Goal: Task Accomplishment & Management: Manage account settings

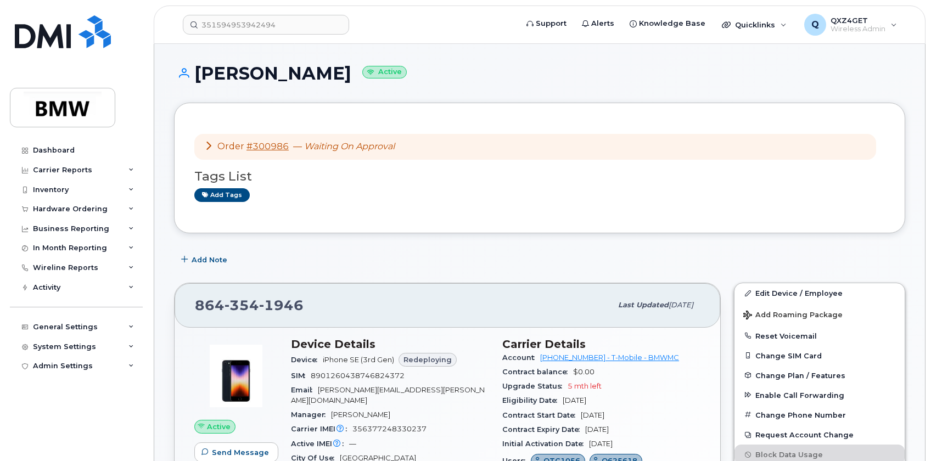
scroll to position [189, 0]
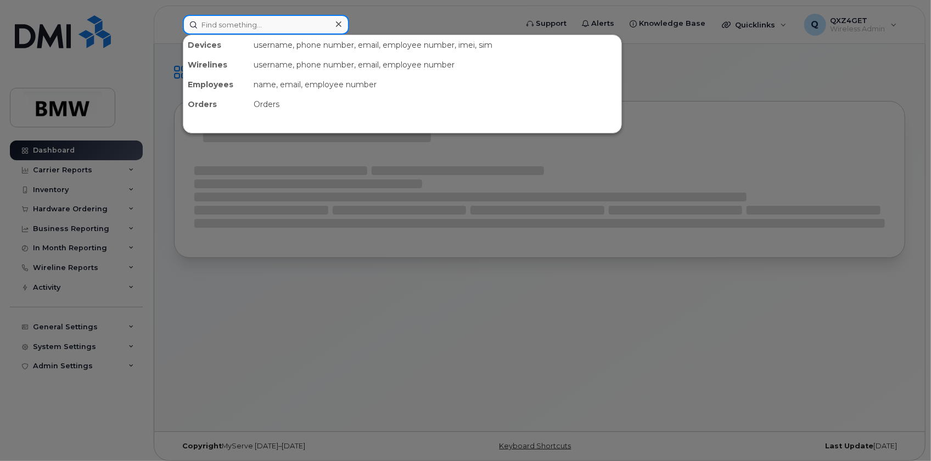
click at [218, 21] on input at bounding box center [266, 25] width 166 height 20
paste input "8643866514"
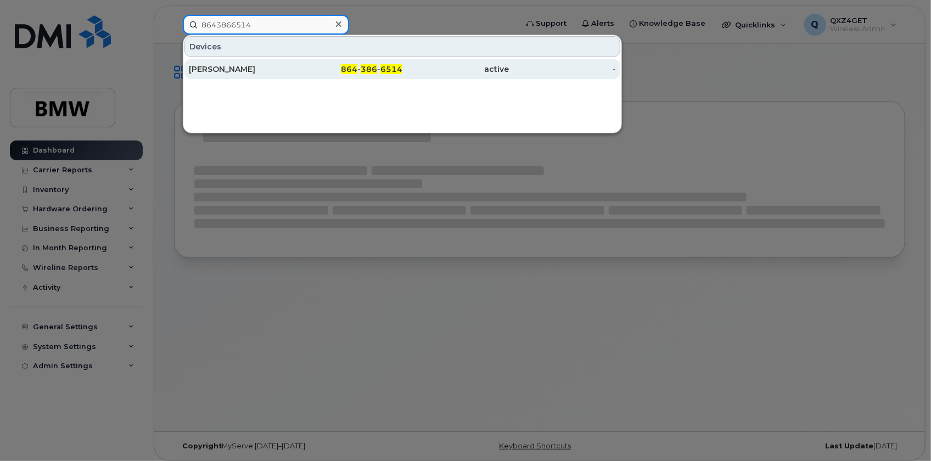
type input "8643866514"
click at [218, 69] on div "[PERSON_NAME]" at bounding box center [242, 69] width 107 height 11
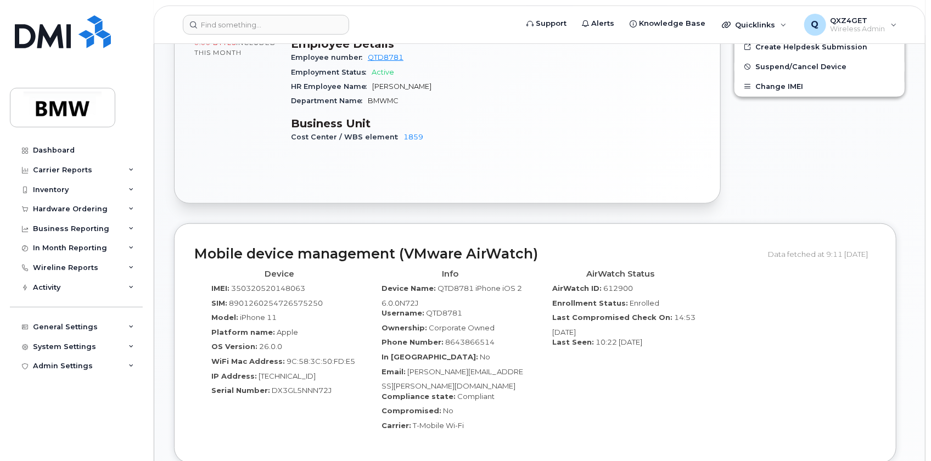
scroll to position [439, 0]
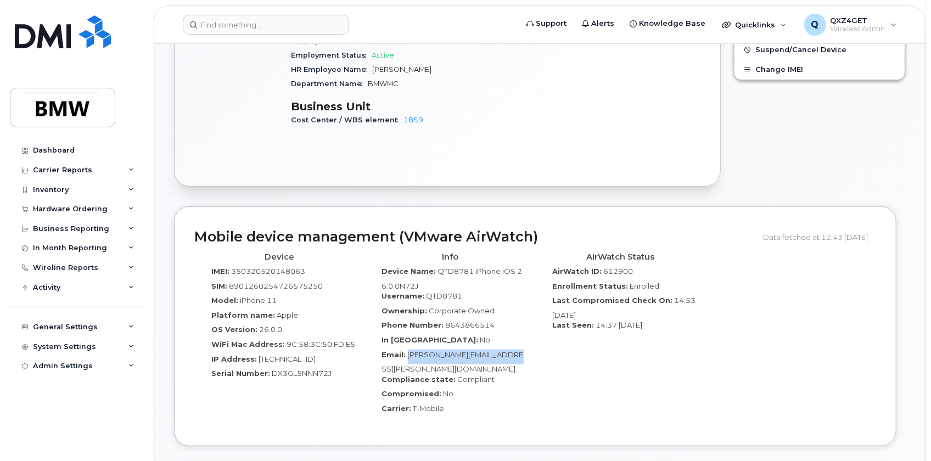
drag, startPoint x: 527, startPoint y: 344, endPoint x: 407, endPoint y: 345, distance: 119.7
click at [407, 345] on div "Info Device Name: QTD8781 iPhone iOS 26.0.0N72J Username: QTD8781 Ownership: Co…" at bounding box center [450, 337] width 171 height 179
copy span "MeetKumar.Patel@bmwmc.com"
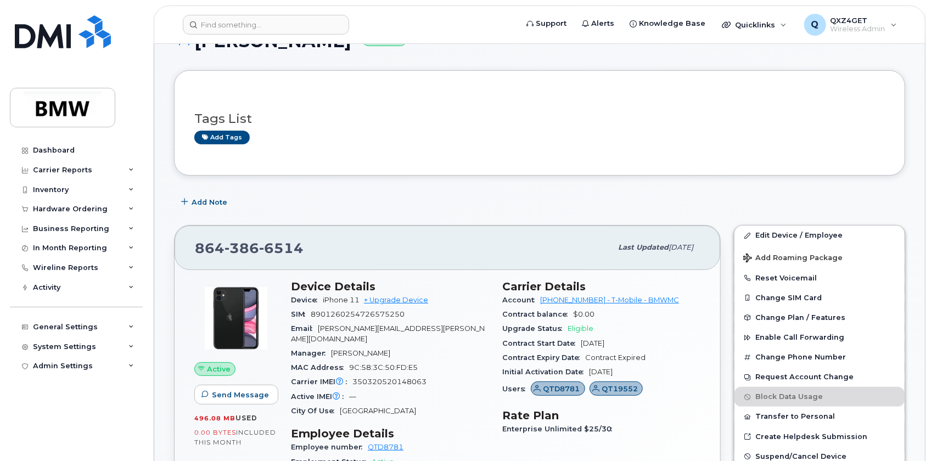
scroll to position [0, 0]
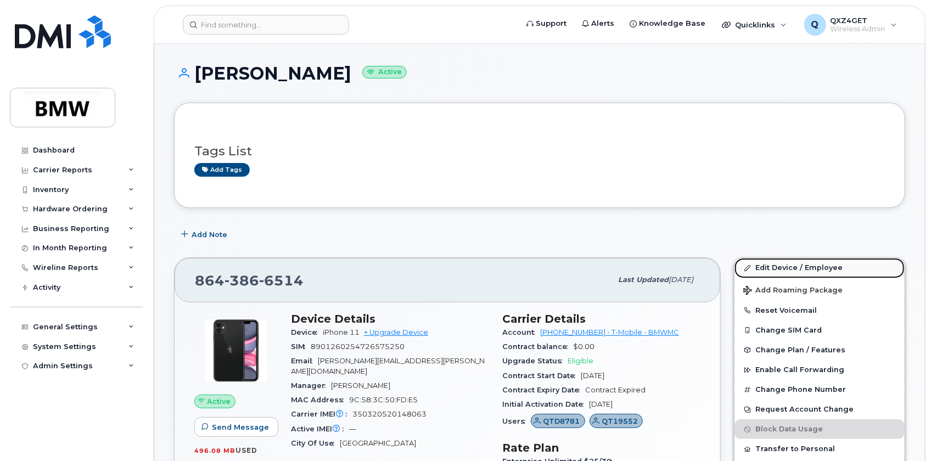
click at [780, 267] on link "Edit Device / Employee" at bounding box center [820, 268] width 170 height 20
click at [765, 265] on link "Edit Device / Employee" at bounding box center [820, 268] width 170 height 20
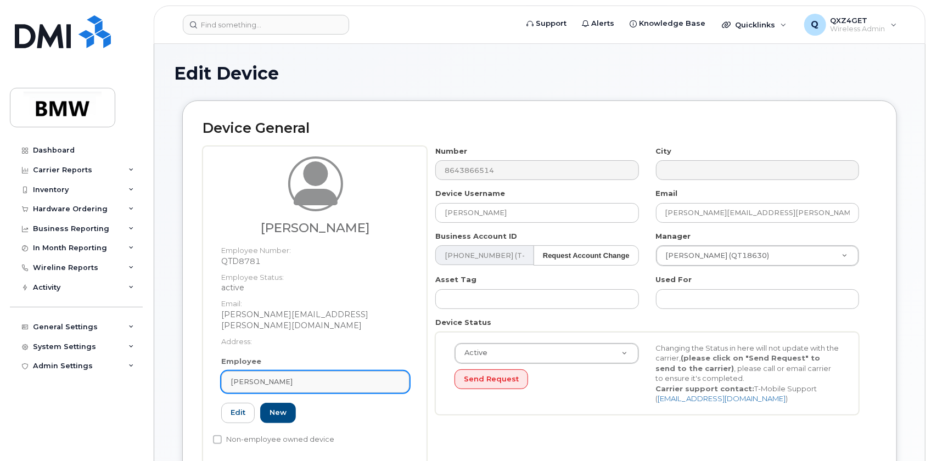
click at [306, 377] on div "MeetKumar Patel" at bounding box center [316, 382] width 170 height 10
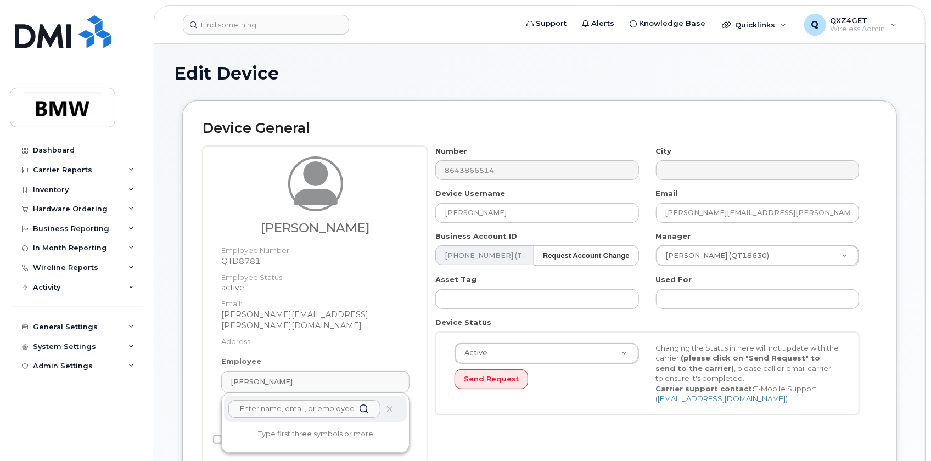
paste input "[PERSON_NAME][EMAIL_ADDRESS][PERSON_NAME][DOMAIN_NAME]"
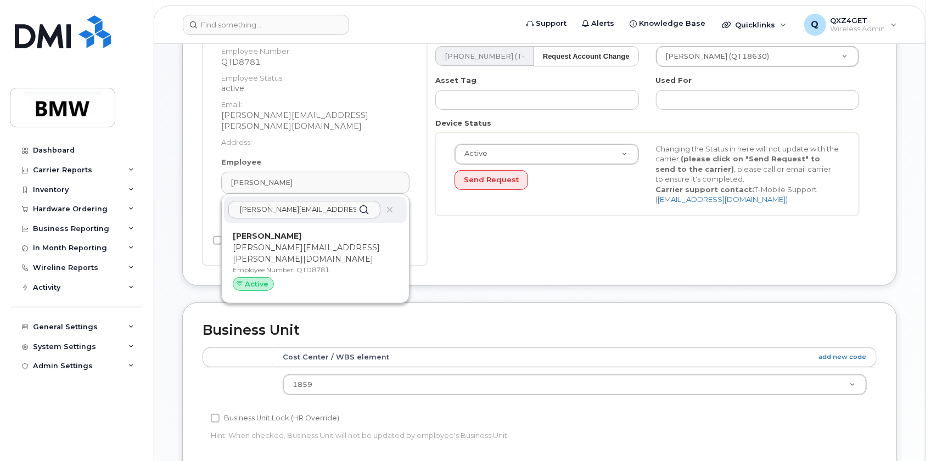
type input "[PERSON_NAME][EMAIL_ADDRESS][PERSON_NAME][DOMAIN_NAME]"
click at [259, 231] on strong "[PERSON_NAME]" at bounding box center [267, 236] width 69 height 10
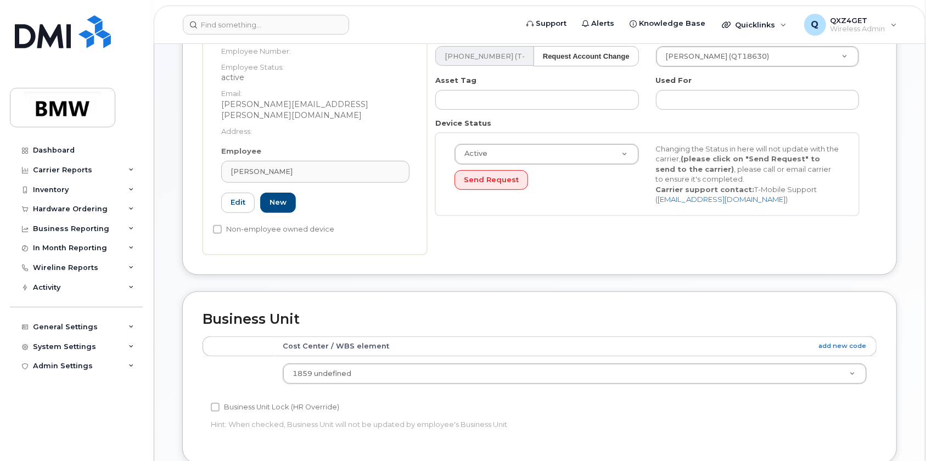
type input "[PERSON_NAME]"
type input "14966735"
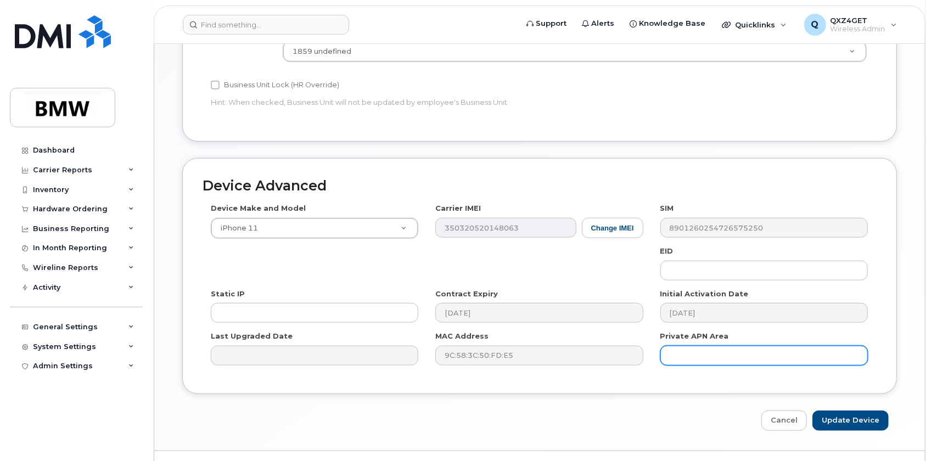
scroll to position [534, 0]
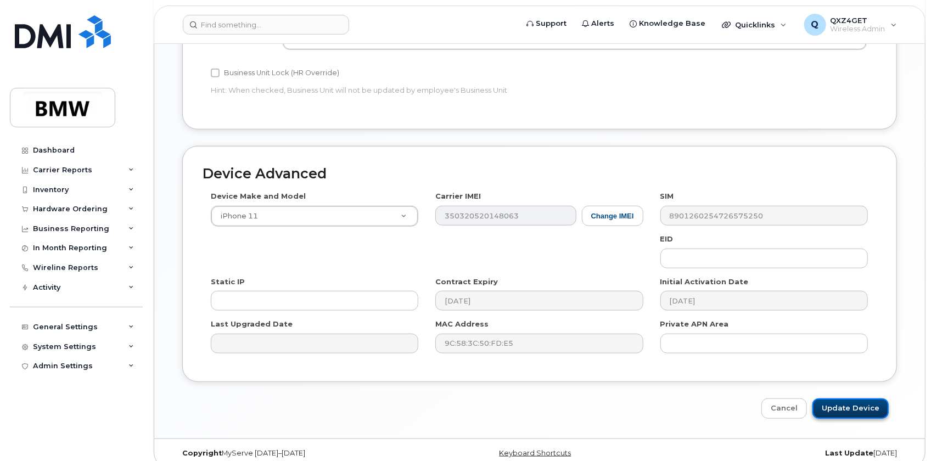
drag, startPoint x: 831, startPoint y: 392, endPoint x: 838, endPoint y: 393, distance: 7.2
click at [833, 399] on input "Update Device" at bounding box center [850, 409] width 76 height 20
type input "Saving..."
